Goal: Check status: Check status

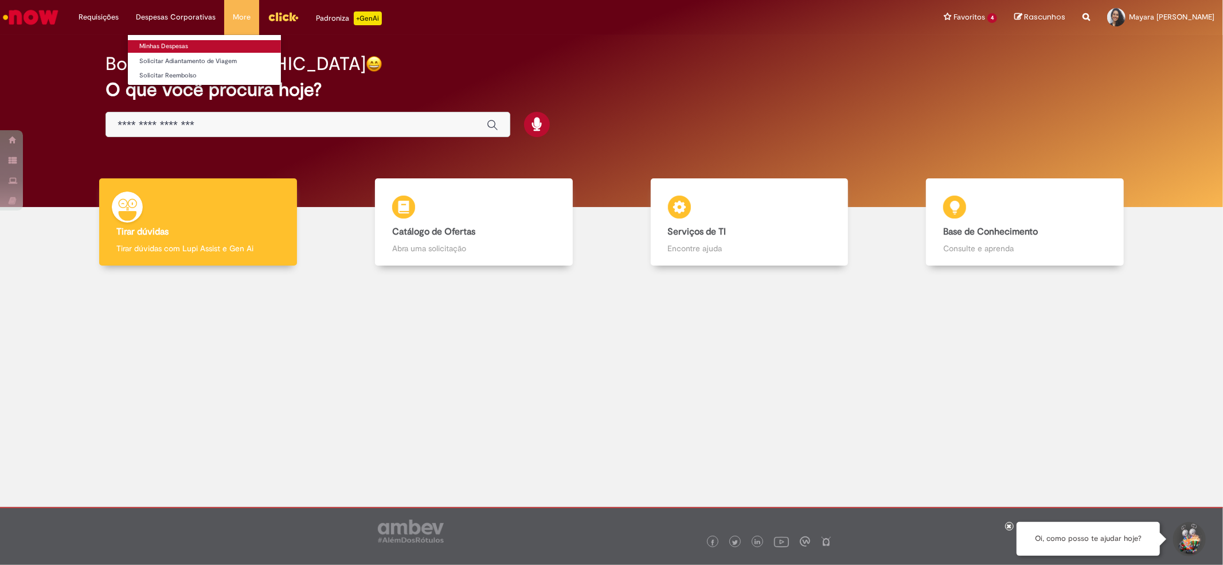
click at [154, 40] on link "Minhas Despesas" at bounding box center [204, 46] width 153 height 13
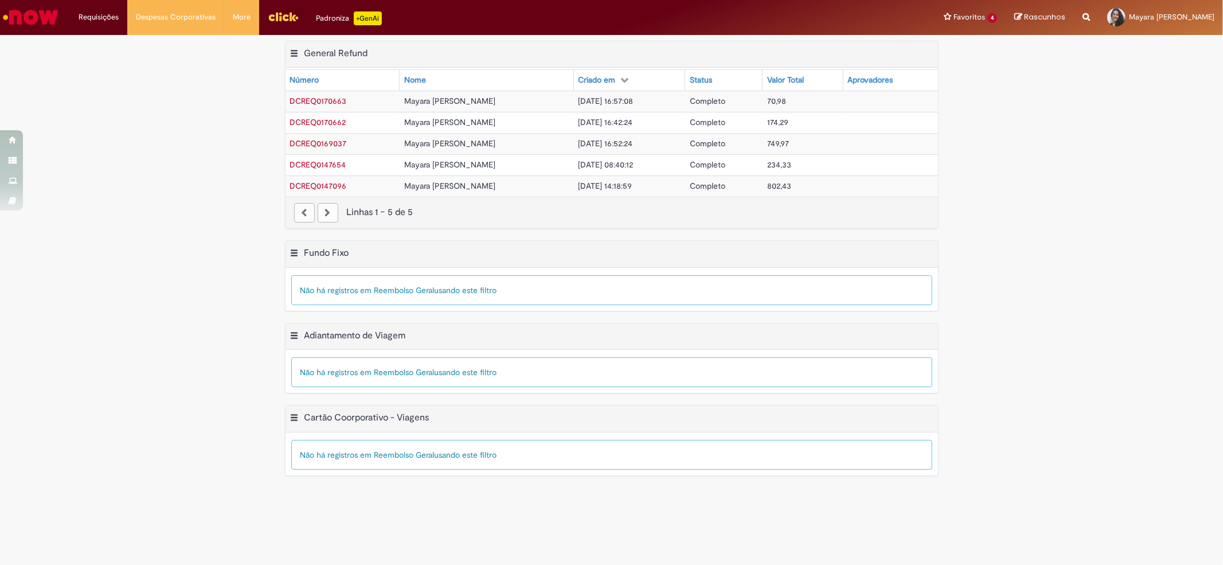
click at [664, 147] on td "[DATE] 16:52:24" at bounding box center [629, 143] width 111 height 21
click at [486, 127] on span "Mayara [PERSON_NAME]" at bounding box center [449, 122] width 91 height 10
click at [749, 145] on td "Completo" at bounding box center [723, 143] width 77 height 21
click at [480, 96] on span "Mayara [PERSON_NAME]" at bounding box center [449, 101] width 91 height 10
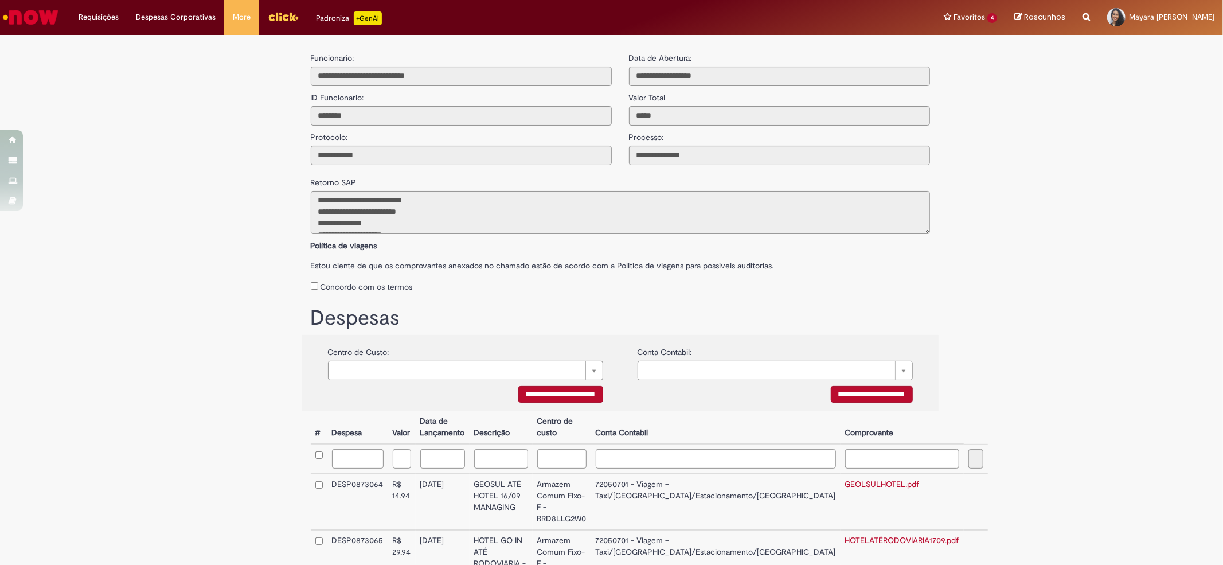
scroll to position [178, 0]
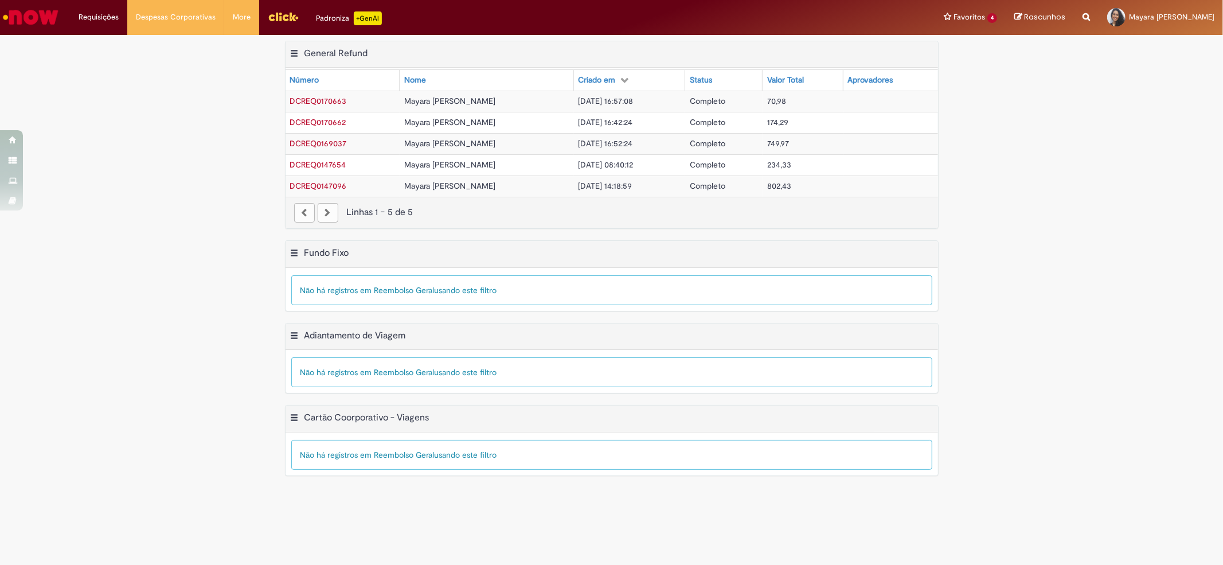
click at [179, 157] on div "Exportar como PDF Exportar como Excel Exportar como CSV General Refund Tabela -…" at bounding box center [611, 141] width 1223 height 200
click at [876, 102] on td at bounding box center [891, 101] width 95 height 21
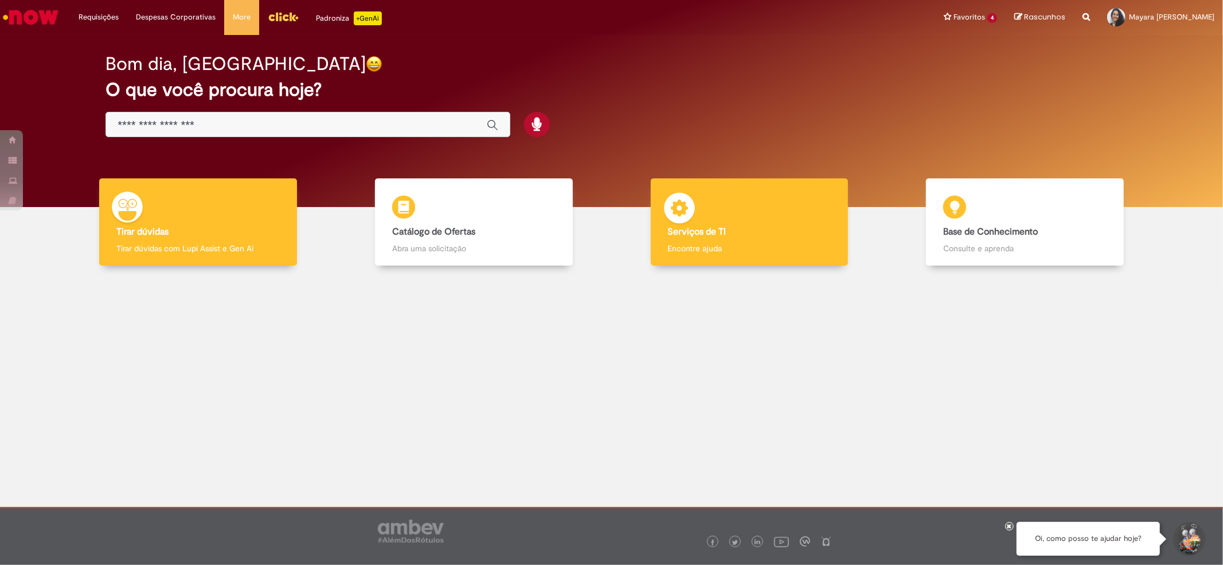
click at [669, 228] on b "Serviços de TI" at bounding box center [697, 231] width 58 height 11
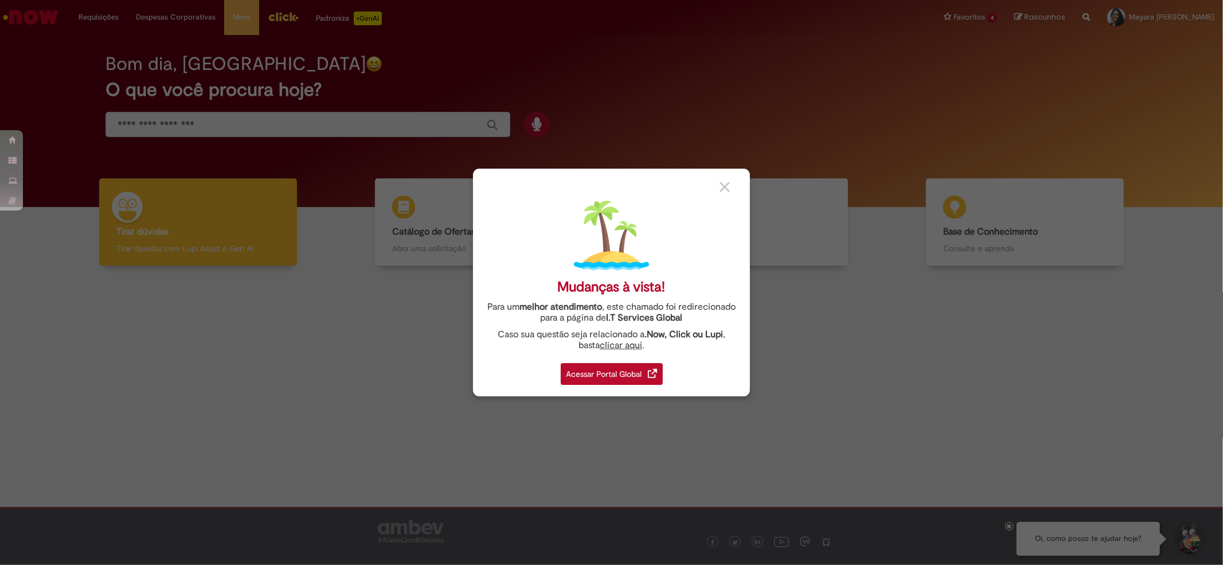
click at [638, 367] on div "Acessar Portal Global" at bounding box center [612, 374] width 102 height 22
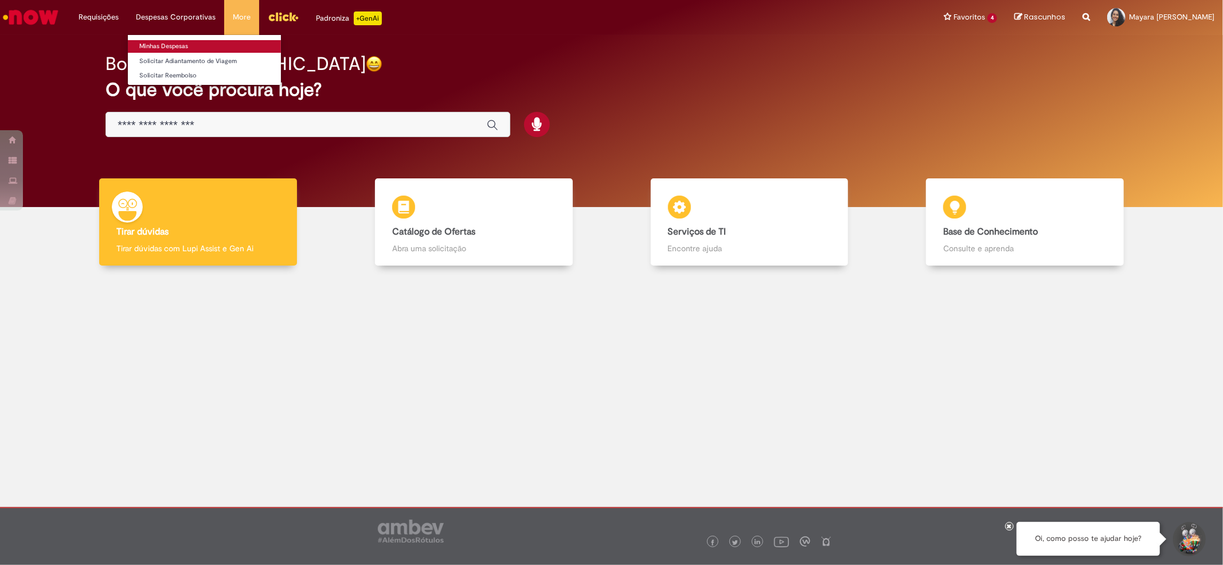
click at [159, 45] on link "Minhas Despesas" at bounding box center [204, 46] width 153 height 13
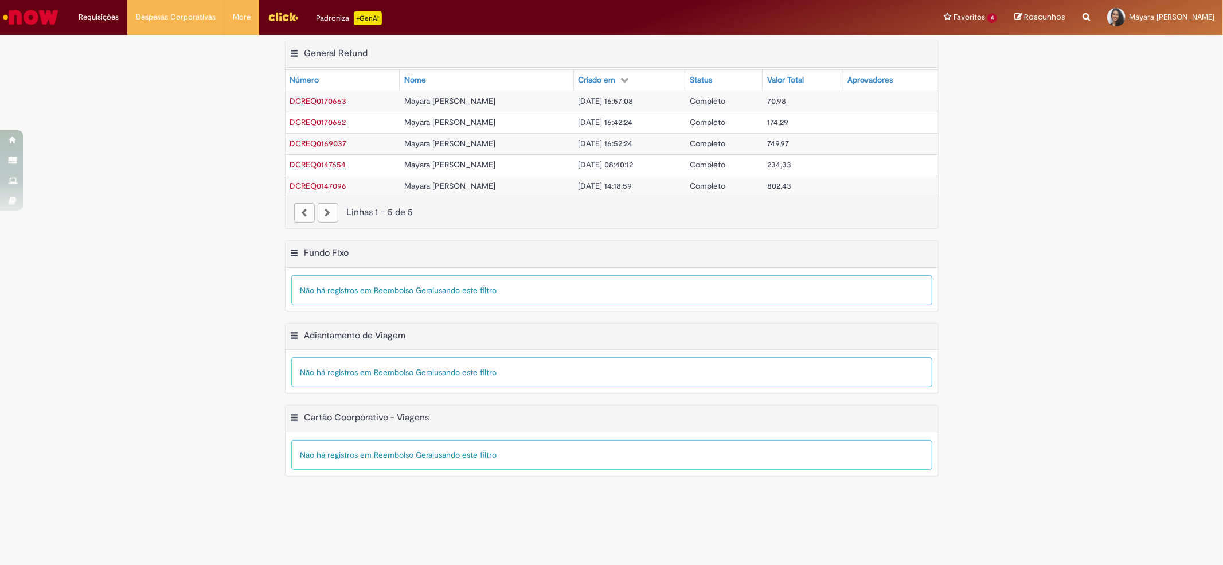
click at [330, 96] on span "DCREQ0170663" at bounding box center [318, 101] width 57 height 10
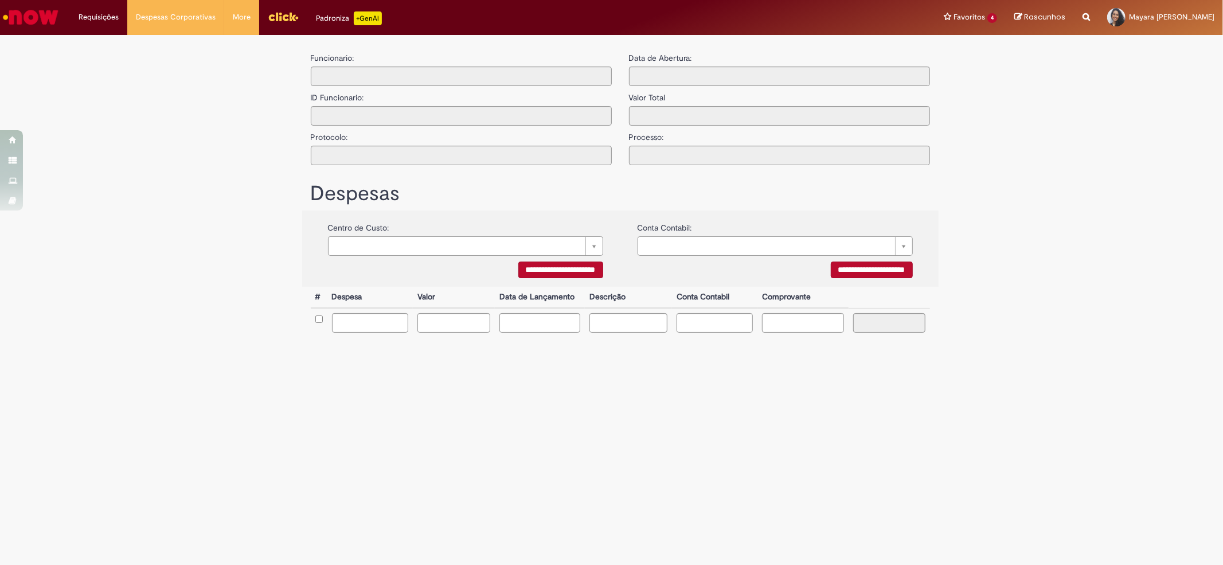
type input "**********"
